Goal: Transaction & Acquisition: Purchase product/service

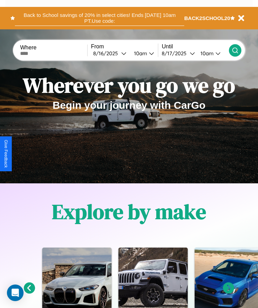
click at [99, 18] on button "Back to School savings of 20% in select cities! Ends [DATE] 10am PT. Use code:" at bounding box center [99, 18] width 169 height 16
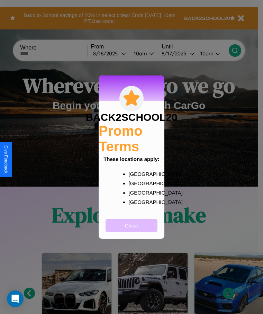
click at [131, 230] on button "Close" at bounding box center [131, 225] width 52 height 13
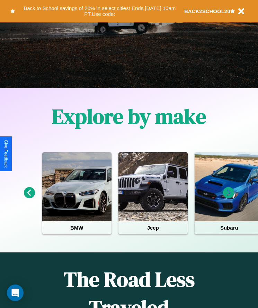
scroll to position [115, 0]
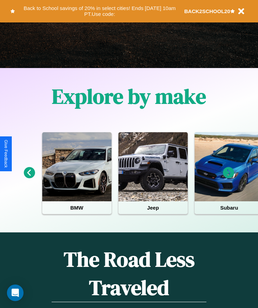
click at [228, 178] on icon at bounding box center [228, 172] width 11 height 11
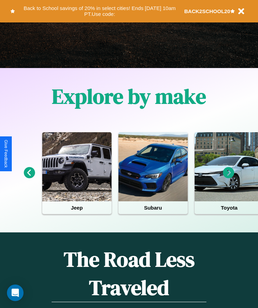
click at [228, 178] on icon at bounding box center [228, 172] width 11 height 11
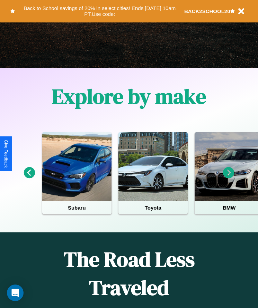
click at [228, 178] on icon at bounding box center [228, 172] width 11 height 11
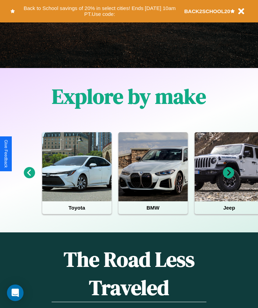
click at [228, 178] on icon at bounding box center [228, 172] width 11 height 11
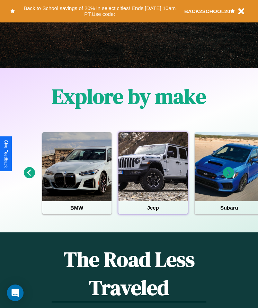
click at [152, 178] on div at bounding box center [152, 166] width 69 height 69
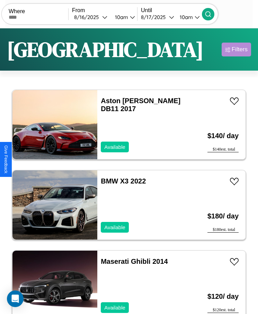
click at [236, 49] on div "Filters" at bounding box center [239, 49] width 16 height 7
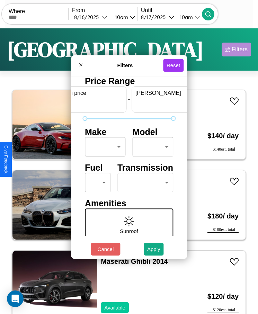
scroll to position [0, 26]
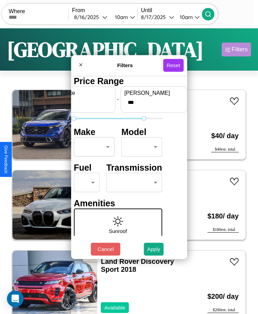
type input "***"
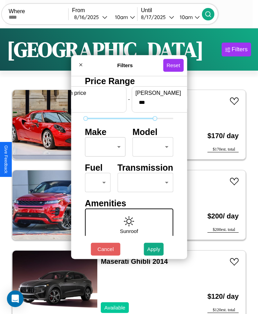
type input "*"
click at [103, 147] on body "CarGo Where From [DATE] 10am Until [DATE] 10am Become a Host Login Sign Up Lond…" at bounding box center [129, 165] width 258 height 331
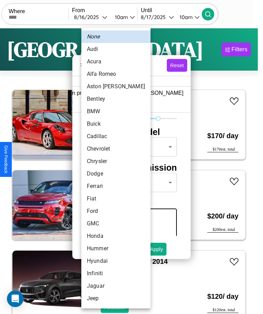
click at [103, 62] on li "Acura" at bounding box center [115, 61] width 69 height 12
type input "*****"
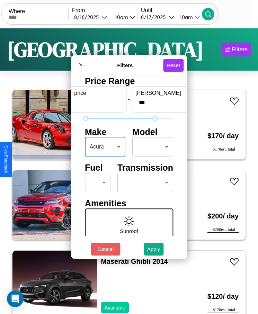
scroll to position [29, 0]
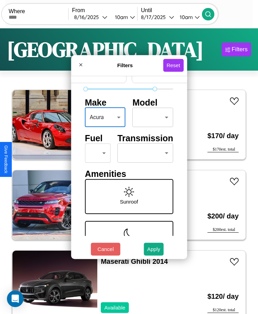
click at [95, 153] on body "CarGo Where From [DATE] 10am Until [DATE] 10am Become a Host Login Sign Up Lond…" at bounding box center [129, 165] width 258 height 331
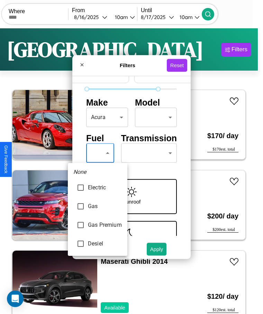
type input "**********"
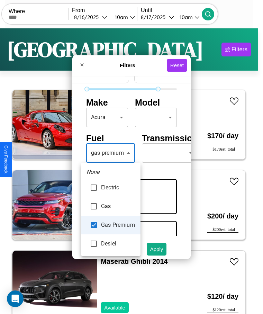
click at [110, 153] on div at bounding box center [131, 157] width 263 height 314
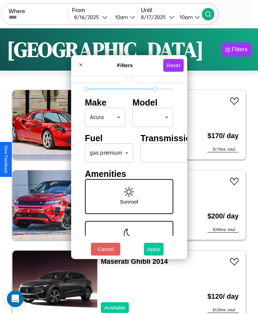
click at [153, 249] on button "Apply" at bounding box center [153, 248] width 20 height 13
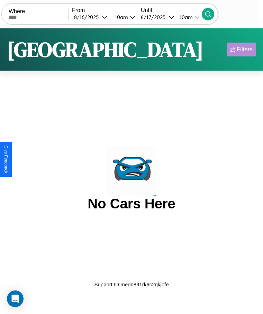
click at [241, 49] on div "Filters" at bounding box center [244, 49] width 16 height 7
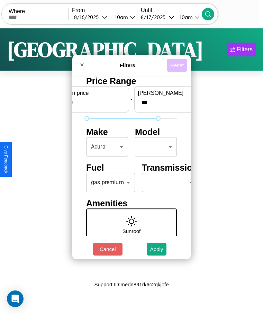
click at [177, 65] on button "Reset" at bounding box center [177, 65] width 20 height 13
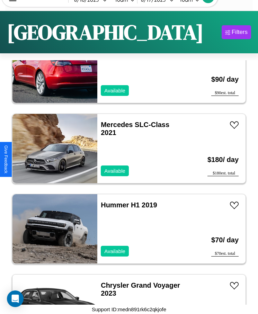
scroll to position [4657, 0]
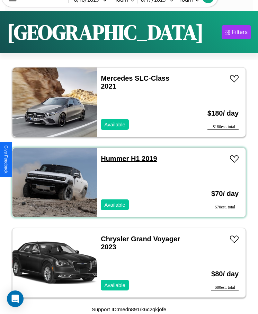
click at [112, 158] on link "Hummer H1 2019" at bounding box center [129, 159] width 56 height 8
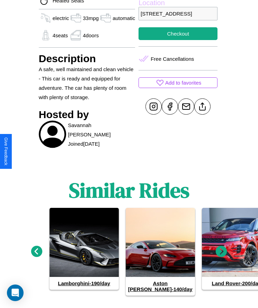
scroll to position [302, 0]
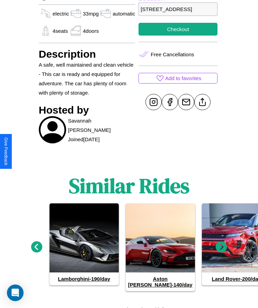
click at [221, 244] on icon at bounding box center [220, 246] width 11 height 11
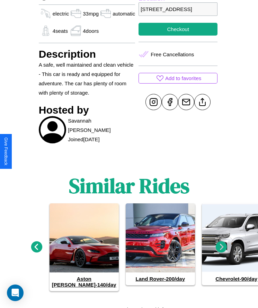
click at [36, 244] on icon at bounding box center [36, 246] width 11 height 11
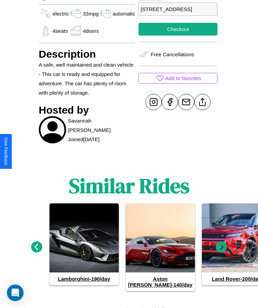
click at [221, 244] on icon at bounding box center [220, 246] width 11 height 11
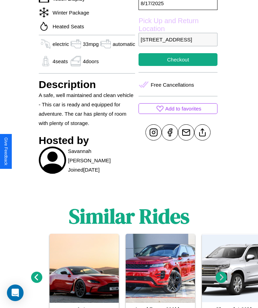
scroll to position [259, 0]
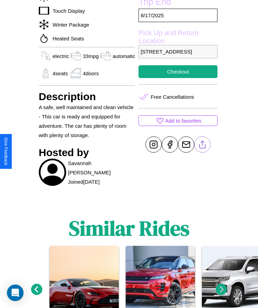
click at [202, 146] on line at bounding box center [202, 143] width 0 height 5
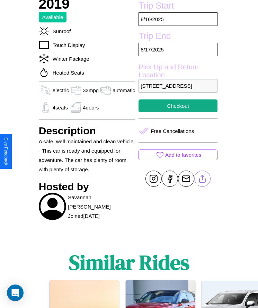
scroll to position [186, 0]
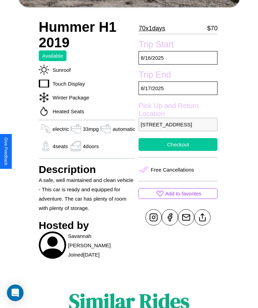
click at [176, 151] on button "Checkout" at bounding box center [177, 144] width 79 height 13
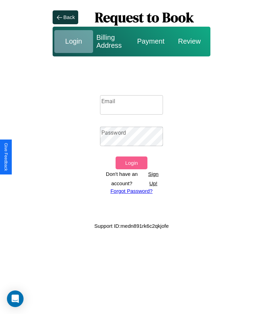
click at [131, 104] on input "Email" at bounding box center [131, 104] width 63 height 19
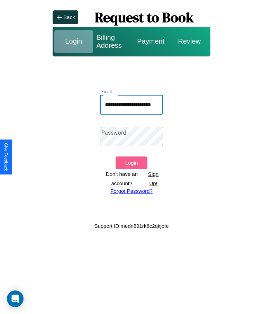
scroll to position [0, 18]
type input "**********"
click at [131, 190] on link "Forgot Password?" at bounding box center [131, 191] width 42 height 6
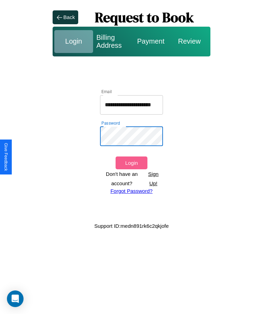
scroll to position [0, 18]
